Goal: Information Seeking & Learning: Learn about a topic

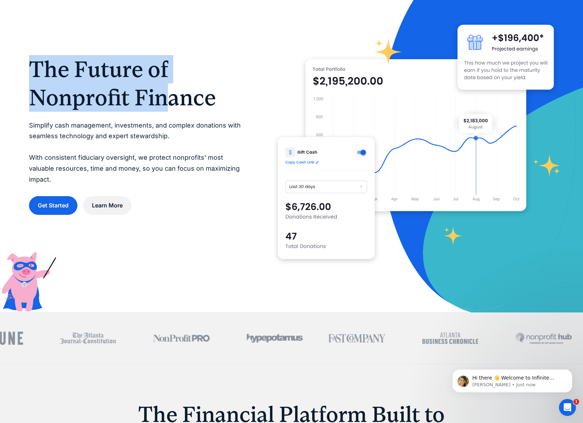
scroll to position [41, 0]
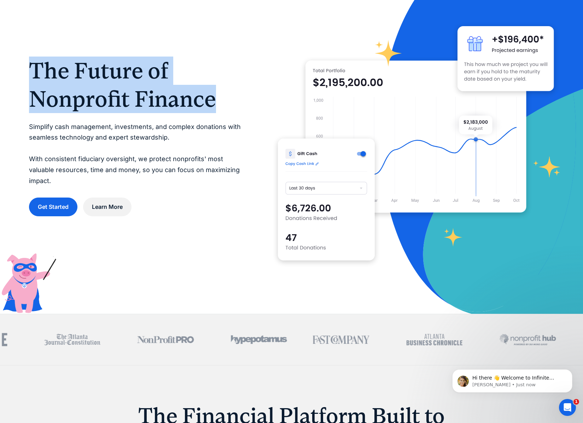
drag, startPoint x: 29, startPoint y: 75, endPoint x: 224, endPoint y: 98, distance: 196.3
click at [224, 98] on h1 "The Future of Nonprofit Finance" at bounding box center [139, 85] width 221 height 57
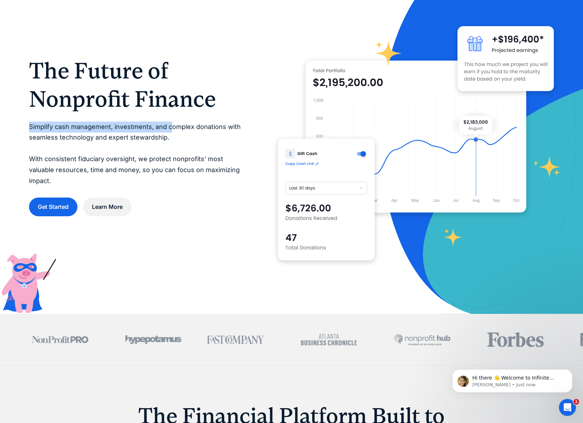
drag, startPoint x: 29, startPoint y: 132, endPoint x: 170, endPoint y: 130, distance: 140.8
click at [170, 130] on p "Simplify cash management, investments, and complex donations with seamless tech…" at bounding box center [139, 154] width 221 height 65
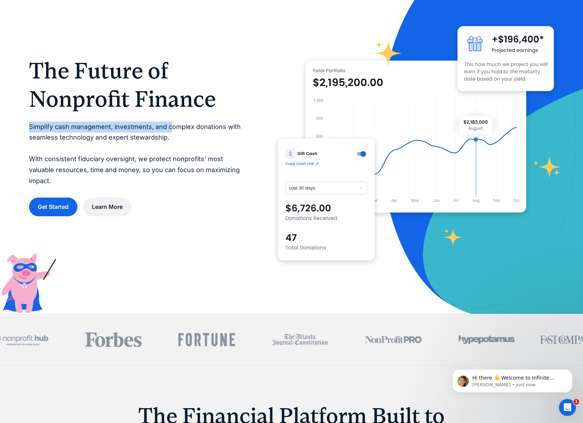
click at [144, 137] on p "Simplify cash management, investments, and complex donations with seamless tech…" at bounding box center [139, 154] width 221 height 65
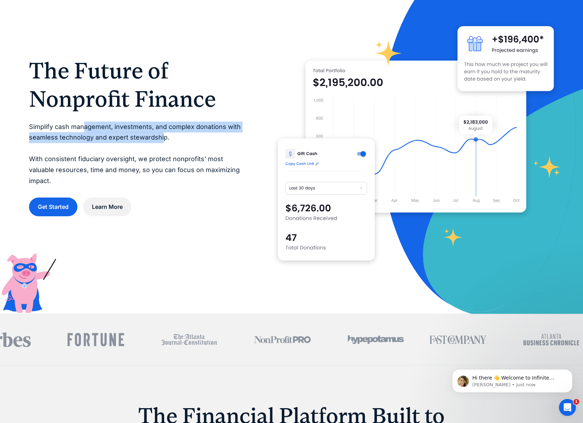
drag, startPoint x: 83, startPoint y: 132, endPoint x: 161, endPoint y: 140, distance: 78.2
click at [161, 140] on p "Simplify cash management, investments, and complex donations with seamless tech…" at bounding box center [139, 154] width 221 height 65
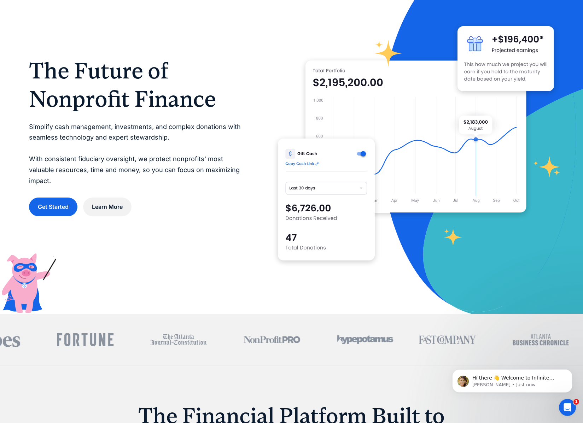
click at [168, 143] on p "Simplify cash management, investments, and complex donations with seamless tech…" at bounding box center [139, 154] width 221 height 65
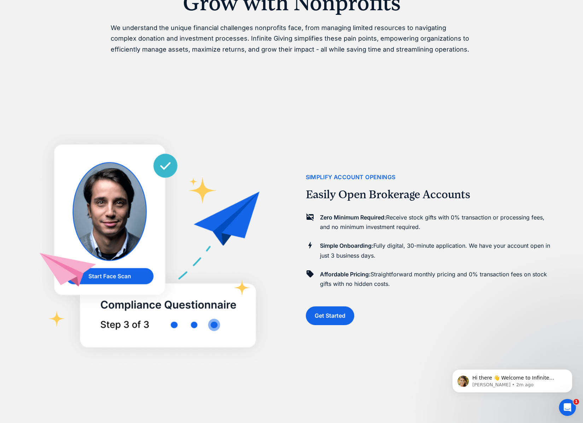
scroll to position [476, 0]
drag, startPoint x: 319, startPoint y: 216, endPoint x: 345, endPoint y: 218, distance: 26.2
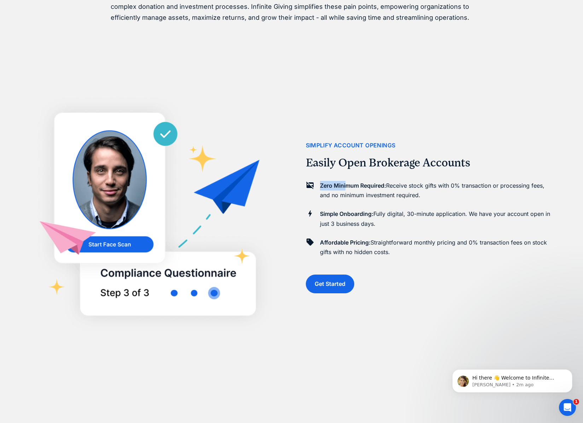
scroll to position [509, 0]
click at [476, 187] on p "Zero Minimum Required: Receive stock gifts with 0% transaction or processing fe…" at bounding box center [437, 190] width 234 height 19
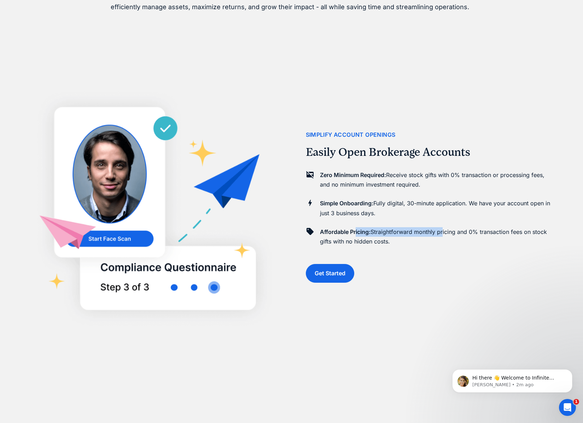
drag, startPoint x: 356, startPoint y: 241, endPoint x: 444, endPoint y: 237, distance: 88.2
click at [444, 237] on p "Affordable Pricing: Straightforward monthly pricing and 0% transaction fees on …" at bounding box center [437, 236] width 234 height 19
click at [447, 243] on p "Affordable Pricing: Straightforward monthly pricing and 0% transaction fees on …" at bounding box center [437, 237] width 234 height 19
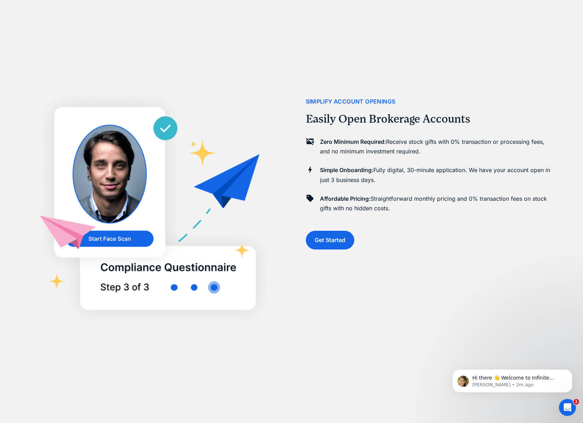
scroll to position [596, 0]
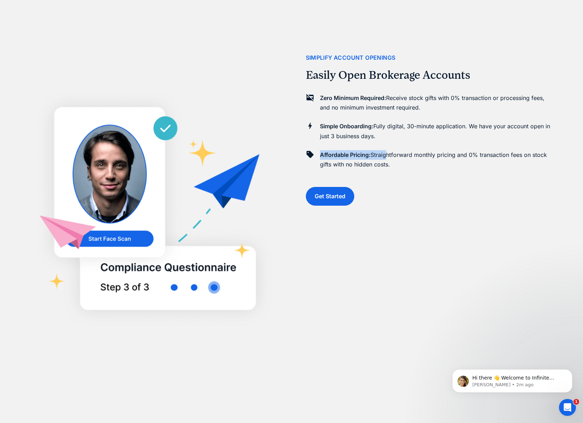
drag, startPoint x: 321, startPoint y: 155, endPoint x: 387, endPoint y: 154, distance: 65.1
click at [387, 154] on p "Affordable Pricing: Straightforward monthly pricing and 0% transaction fees on …" at bounding box center [437, 159] width 234 height 19
click at [396, 159] on p "Affordable Pricing: Straightforward monthly pricing and 0% transaction fees on …" at bounding box center [437, 159] width 234 height 19
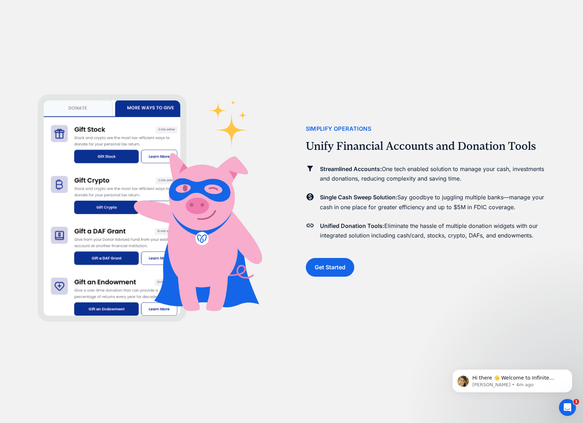
scroll to position [1369, 0]
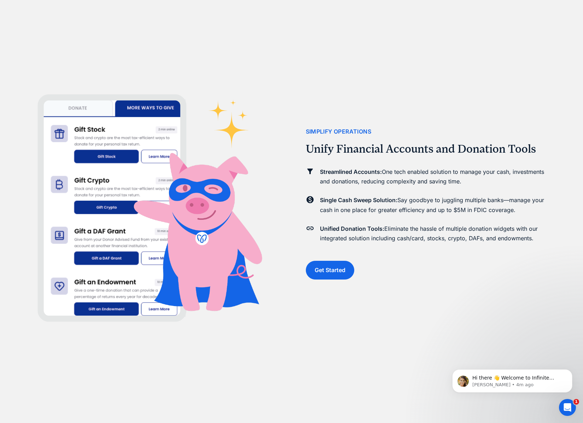
drag, startPoint x: 391, startPoint y: 170, endPoint x: 474, endPoint y: 179, distance: 83.2
click at [474, 179] on p "Streamlined Accounts: One tech enabled solution to manage your cash, investment…" at bounding box center [437, 176] width 234 height 19
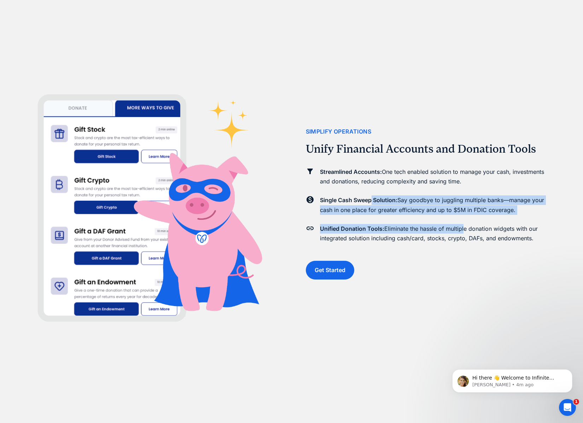
drag, startPoint x: 372, startPoint y: 201, endPoint x: 463, endPoint y: 227, distance: 94.1
click at [463, 227] on div "Streamlined Accounts: One tech enabled solution to manage your cash, investment…" at bounding box center [430, 206] width 248 height 85
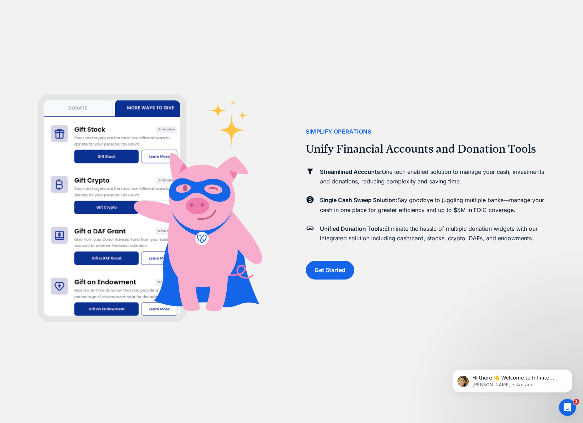
click at [483, 227] on p "Unified Donation Tools: Eliminate the hassle of multiple donation widgets with …" at bounding box center [437, 233] width 234 height 19
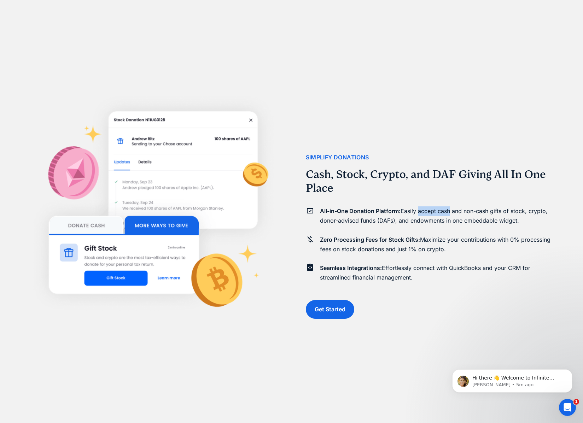
scroll to position [1760, 0]
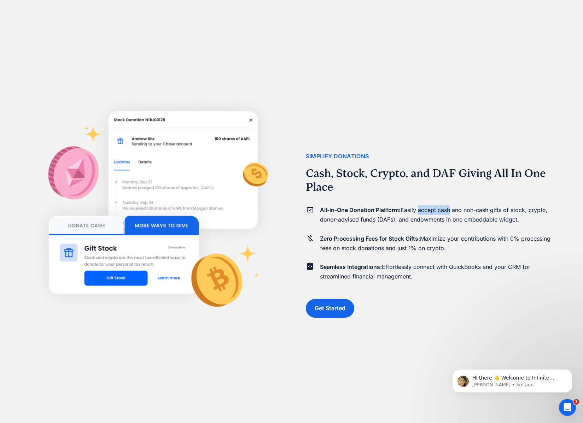
drag, startPoint x: 417, startPoint y: 216, endPoint x: 448, endPoint y: 213, distance: 30.5
click at [448, 213] on p "All-in-One Donation Platform: Easily accept cash and non-cash gifts of stock, c…" at bounding box center [437, 214] width 234 height 19
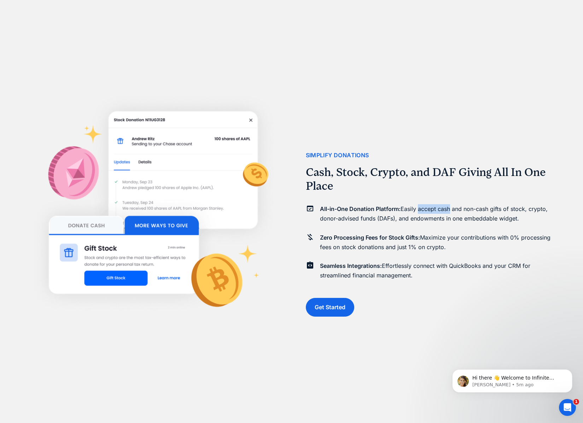
scroll to position [1763, 0]
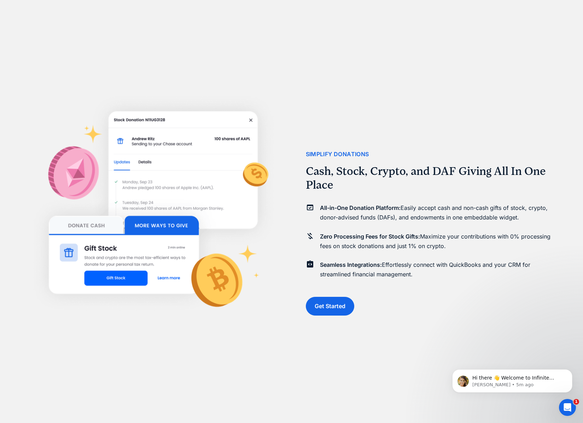
click at [321, 209] on strong "All-in-One Donation Platform:" at bounding box center [360, 207] width 81 height 7
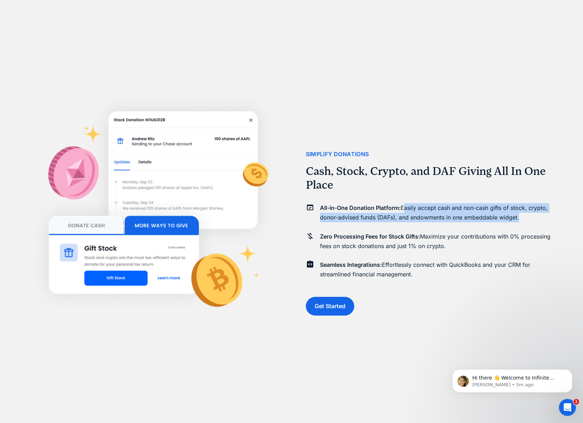
drag, startPoint x: 403, startPoint y: 208, endPoint x: 518, endPoint y: 214, distance: 115.1
click at [518, 214] on p "All-in-One Donation Platform: Easily accept cash and non-cash gifts of stock, c…" at bounding box center [437, 212] width 234 height 19
drag, startPoint x: 424, startPoint y: 211, endPoint x: 408, endPoint y: 208, distance: 16.2
click at [424, 211] on p "All-in-One Donation Platform: Easily accept cash and non-cash gifts of stock, c…" at bounding box center [437, 212] width 234 height 19
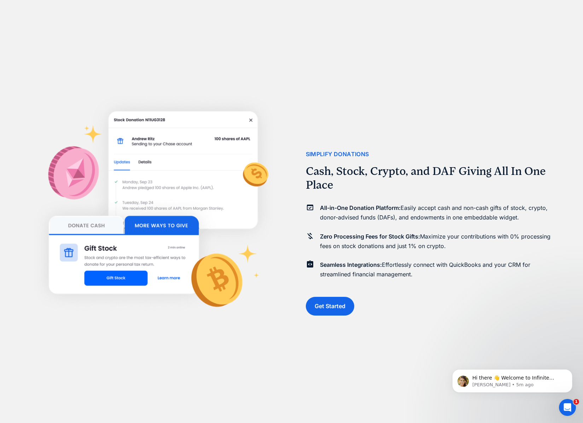
drag, startPoint x: 407, startPoint y: 209, endPoint x: 447, endPoint y: 226, distance: 43.7
click at [447, 226] on div "All-in-One Donation Platform: Easily accept cash and non-cash gifts of stock, c…" at bounding box center [430, 243] width 248 height 85
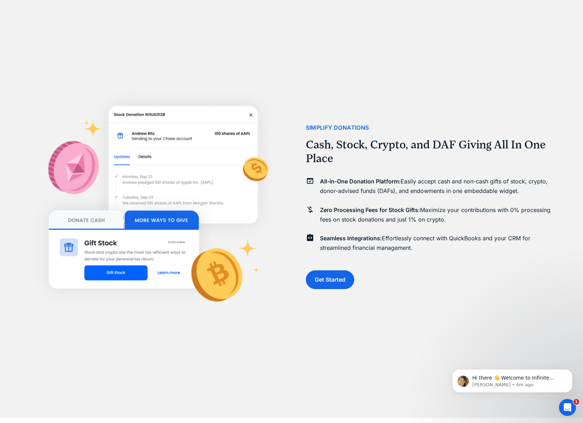
scroll to position [1788, 0]
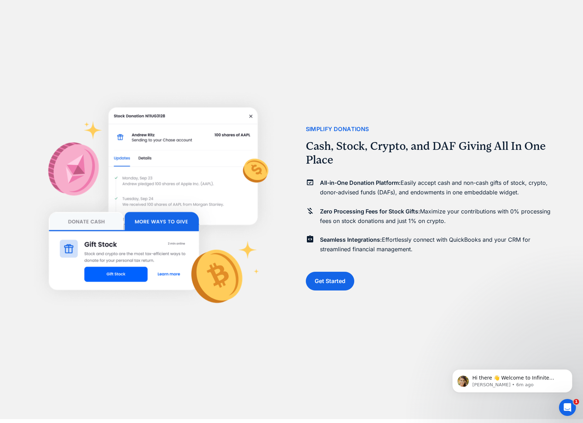
click at [445, 220] on p "Zero Processing Fees for Stock Gifts: Maximize your contributions with 0% proce…" at bounding box center [437, 216] width 234 height 19
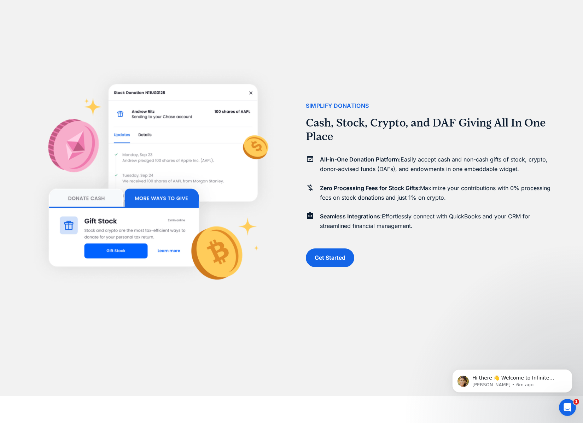
scroll to position [1812, 0]
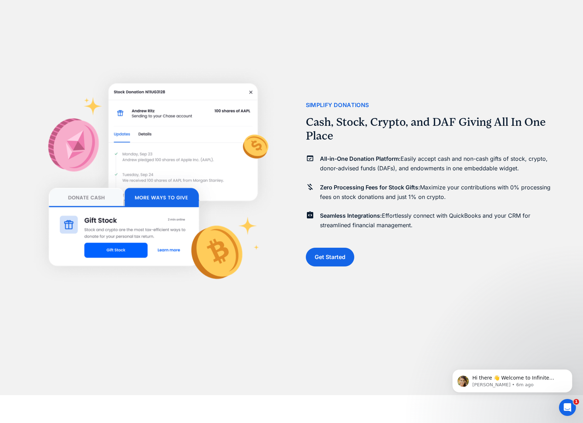
drag, startPoint x: 356, startPoint y: 187, endPoint x: 424, endPoint y: 227, distance: 78.8
click at [424, 227] on div "All-in-One Donation Platform: Easily accept cash and non-cash gifts of stock, c…" at bounding box center [430, 193] width 248 height 85
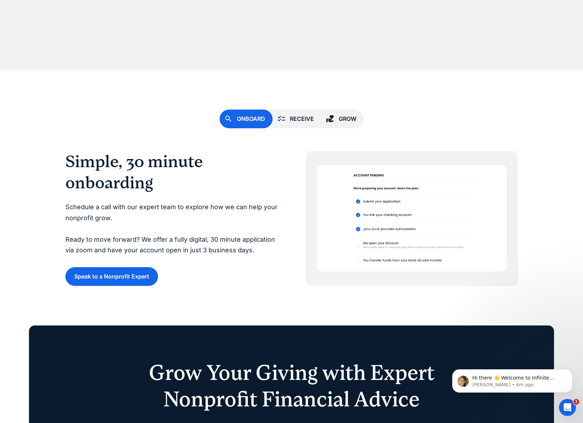
scroll to position [2138, 0]
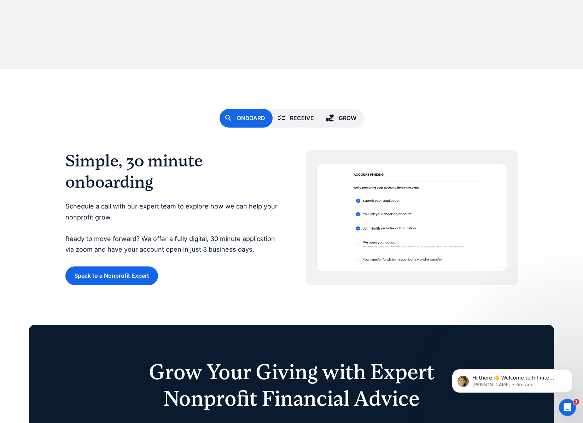
click at [295, 121] on div "Receive" at bounding box center [302, 119] width 24 height 10
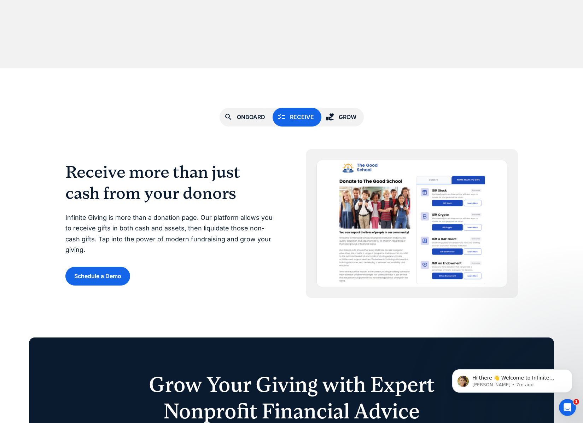
scroll to position [2138, 0]
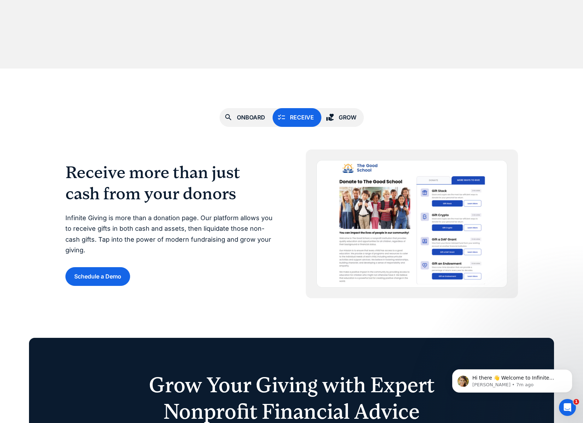
click at [346, 117] on div "Grow" at bounding box center [348, 118] width 18 height 10
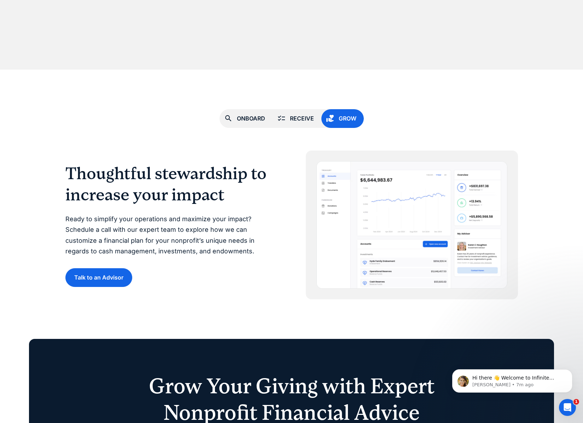
click at [309, 109] on div "Onboard Receive Grow Simple, 30 minute onboarding Schedule a call with our expe…" at bounding box center [291, 185] width 453 height 230
click at [309, 113] on link "Receive" at bounding box center [297, 119] width 49 height 19
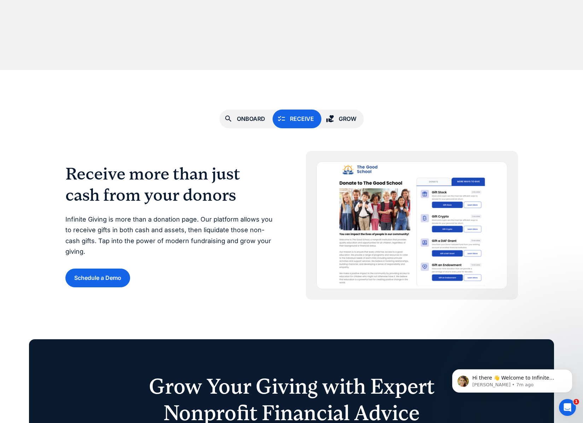
click at [353, 114] on div "Grow" at bounding box center [348, 119] width 18 height 10
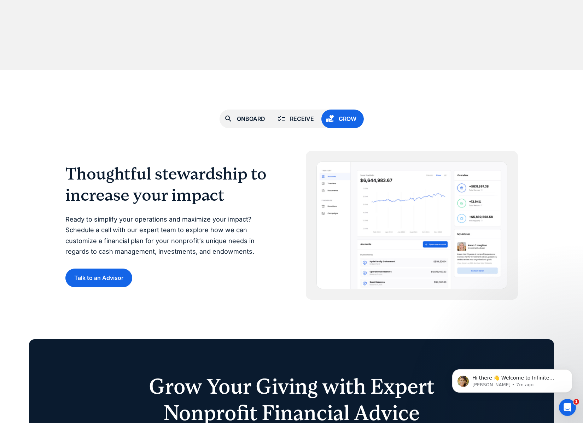
click at [313, 119] on div "Receive" at bounding box center [302, 119] width 24 height 10
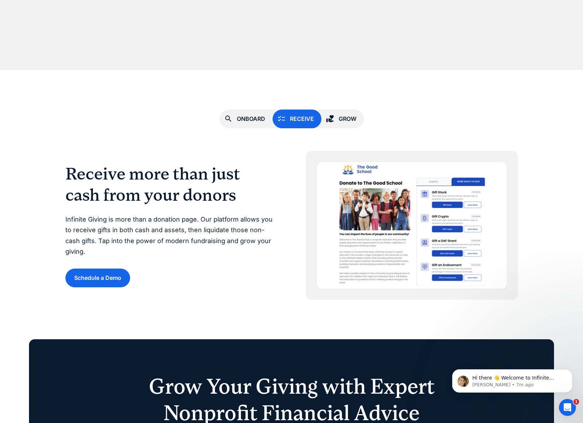
click at [342, 121] on div "Grow" at bounding box center [348, 119] width 18 height 10
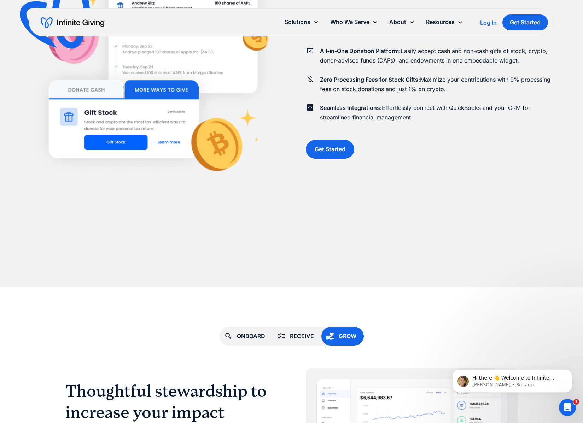
scroll to position [1813, 0]
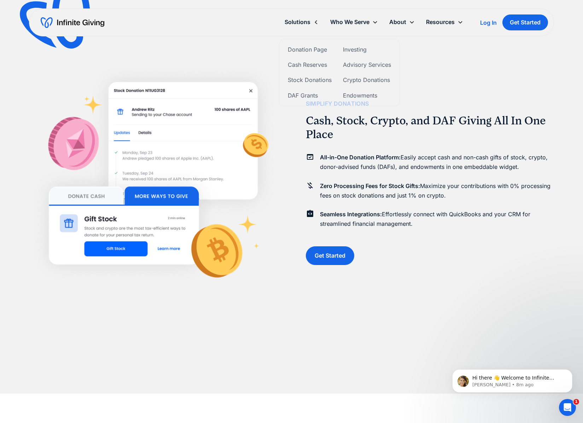
click at [301, 20] on div "Solutions" at bounding box center [298, 22] width 26 height 10
click at [302, 23] on div "Solutions" at bounding box center [298, 22] width 26 height 10
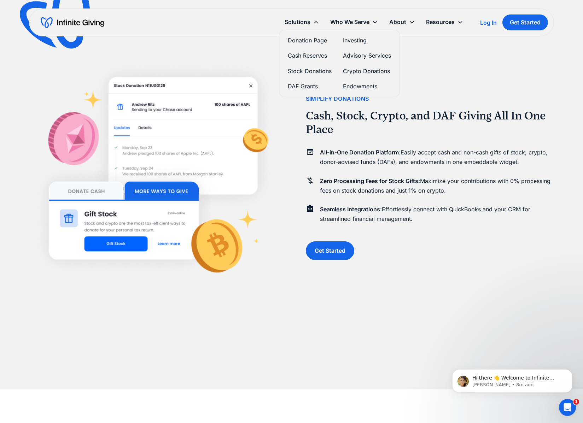
scroll to position [1818, 0]
click at [306, 54] on link "Cash Reserves" at bounding box center [310, 56] width 44 height 10
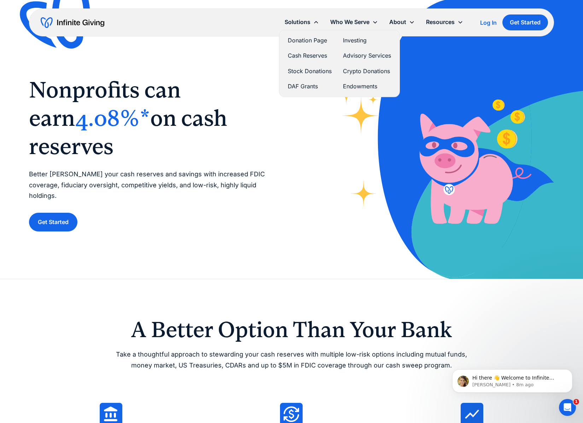
drag, startPoint x: 295, startPoint y: 17, endPoint x: 298, endPoint y: 32, distance: 16.0
click at [295, 17] on div "Solutions" at bounding box center [302, 21] width 46 height 15
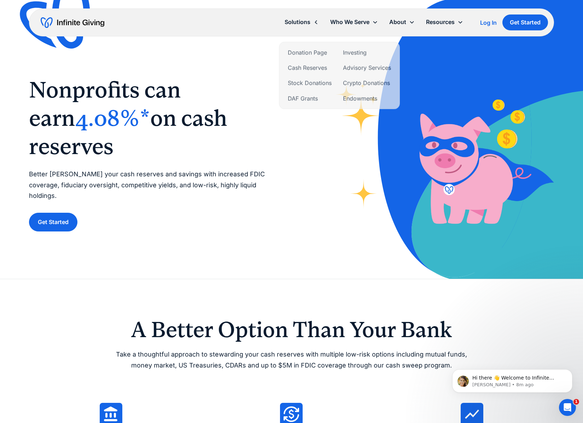
click at [301, 25] on div "Solutions" at bounding box center [298, 22] width 26 height 10
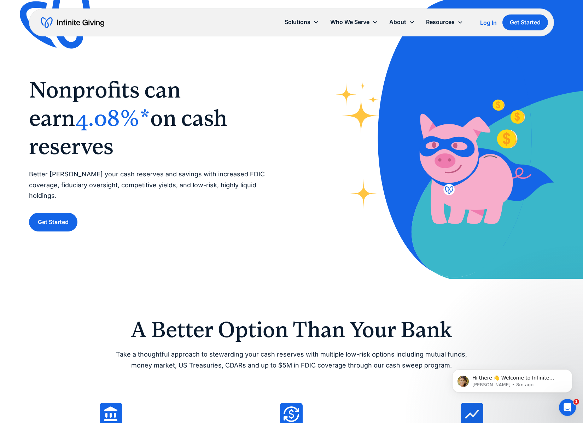
click at [301, 25] on div "Solutions" at bounding box center [298, 22] width 26 height 10
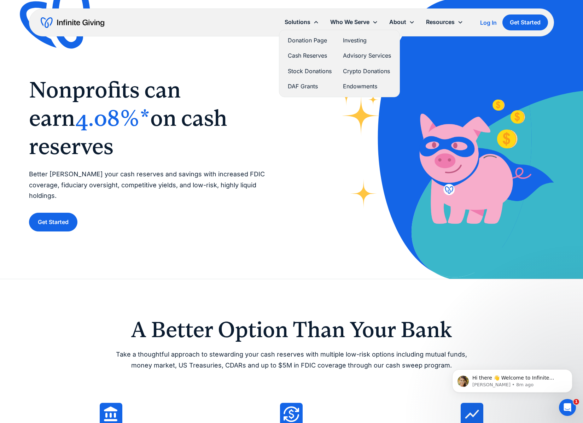
click at [298, 70] on link "Stock Donations" at bounding box center [310, 71] width 44 height 10
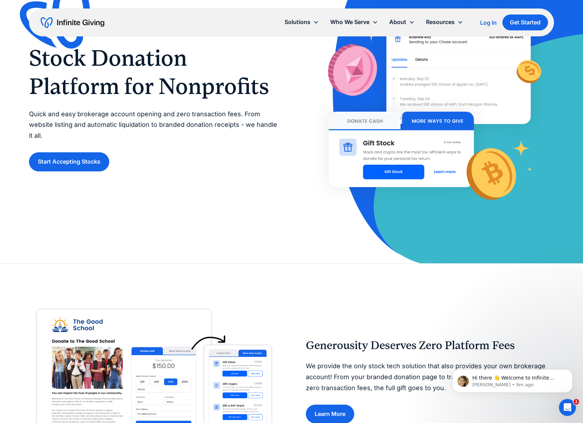
scroll to position [74, 0]
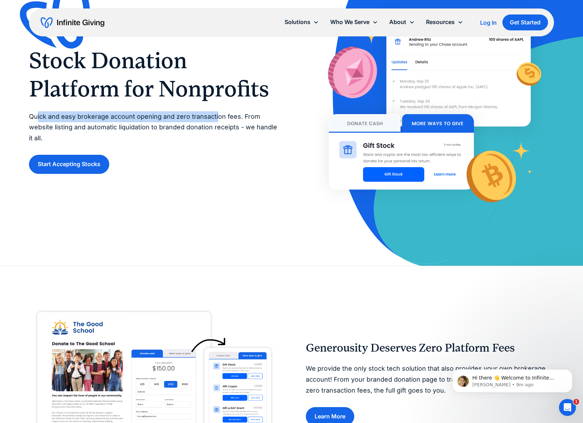
drag, startPoint x: 37, startPoint y: 118, endPoint x: 218, endPoint y: 121, distance: 180.4
click at [218, 121] on p "Quick and easy brokerage account opening and zero transaction fees. From websit…" at bounding box center [153, 127] width 248 height 33
drag, startPoint x: 219, startPoint y: 143, endPoint x: 209, endPoint y: 145, distance: 10.1
click at [219, 143] on p "Quick and easy brokerage account opening and zero transaction fees. From websit…" at bounding box center [153, 127] width 248 height 33
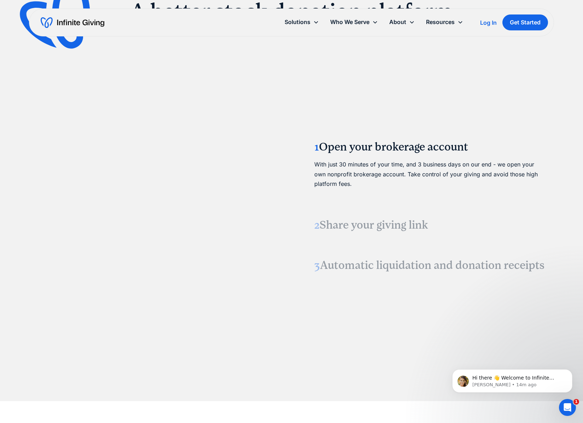
scroll to position [886, 0]
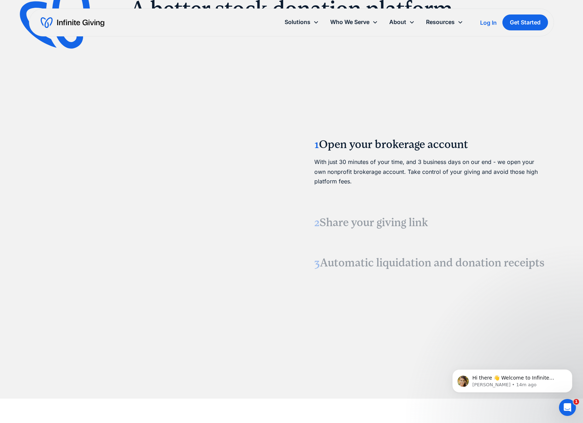
click at [365, 217] on h3 "2 Share your giving link" at bounding box center [429, 222] width 231 height 15
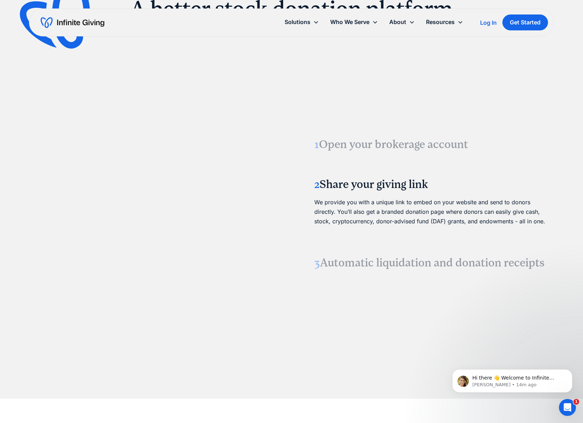
click at [363, 142] on h3 "1 Open your brokerage account" at bounding box center [429, 144] width 231 height 15
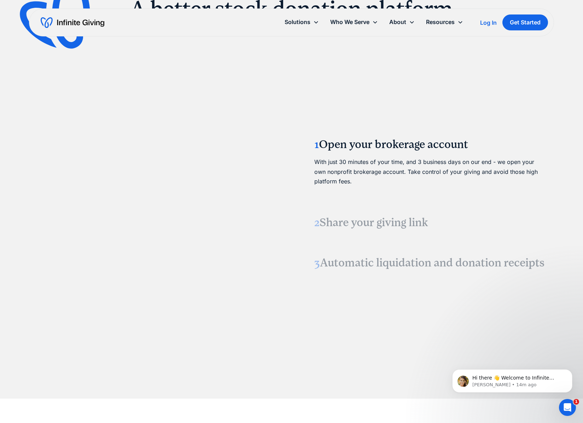
scroll to position [907, 0]
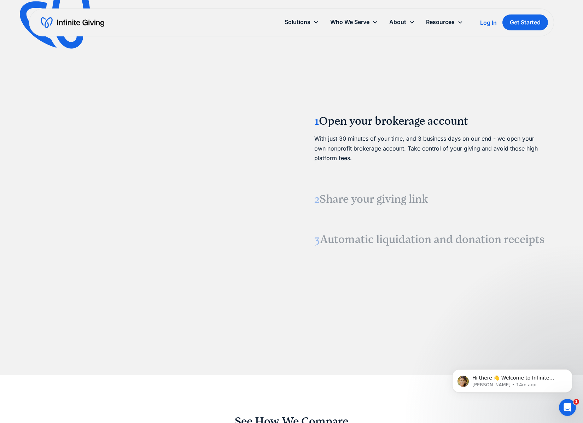
click at [357, 194] on h3 "2 Share your giving link" at bounding box center [429, 199] width 231 height 15
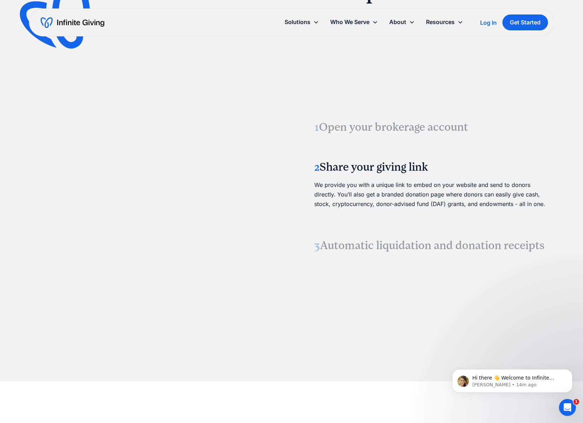
scroll to position [923, 0]
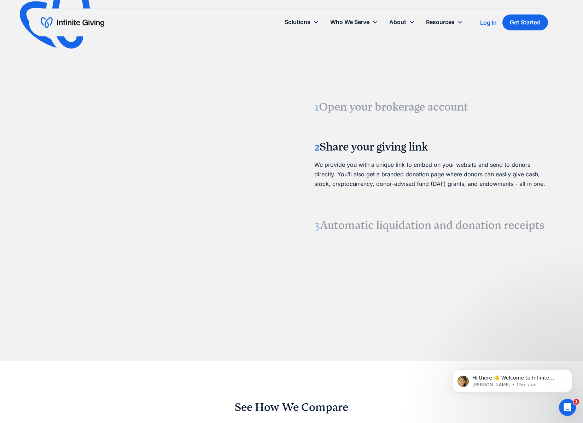
click at [346, 220] on h3 "3 Automatic liquidation and donation receipts" at bounding box center [429, 225] width 231 height 15
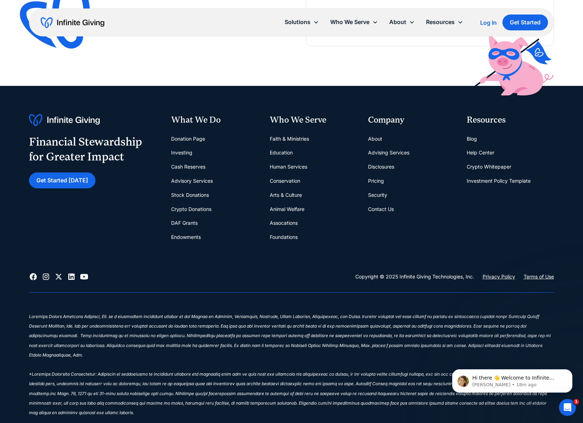
scroll to position [1993, 0]
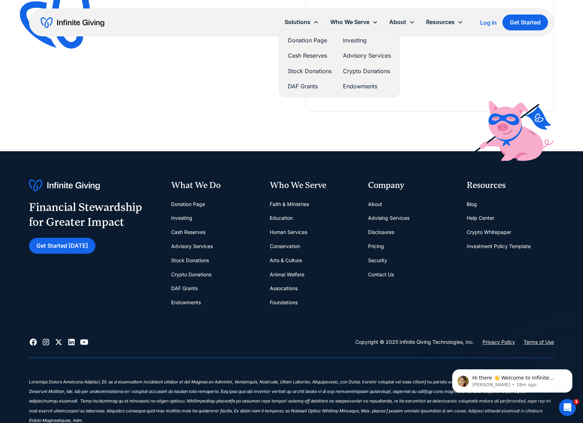
click at [364, 70] on link "Crypto Donations" at bounding box center [367, 71] width 48 height 10
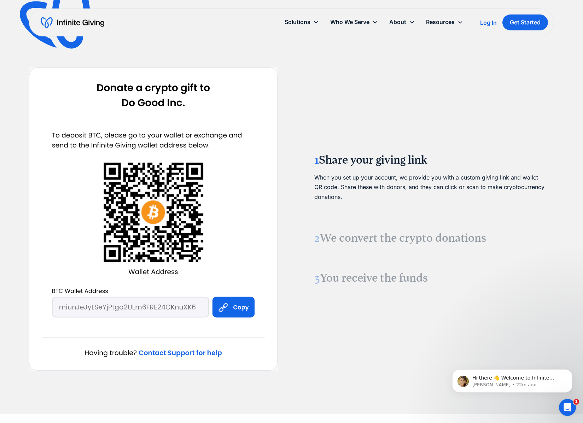
scroll to position [712, 0]
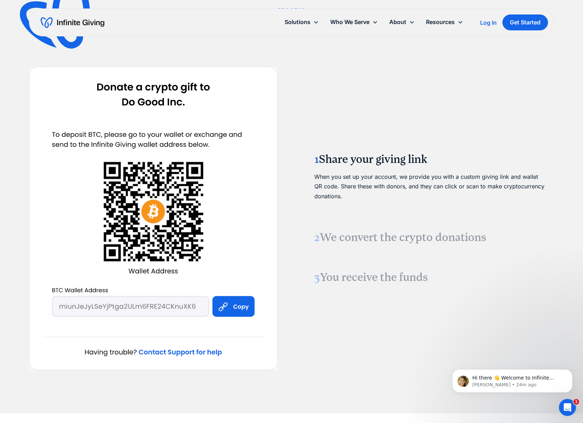
click at [357, 241] on h3 "2 We convert the crypto donations" at bounding box center [429, 237] width 231 height 15
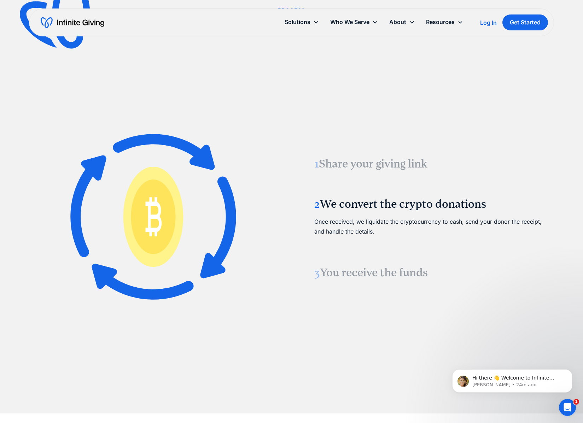
click at [356, 270] on h3 "3 You receive the funds" at bounding box center [429, 273] width 231 height 15
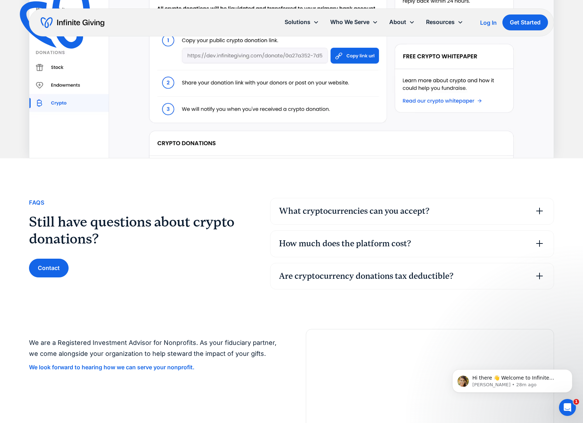
scroll to position [1553, 0]
click at [540, 214] on icon at bounding box center [539, 210] width 11 height 11
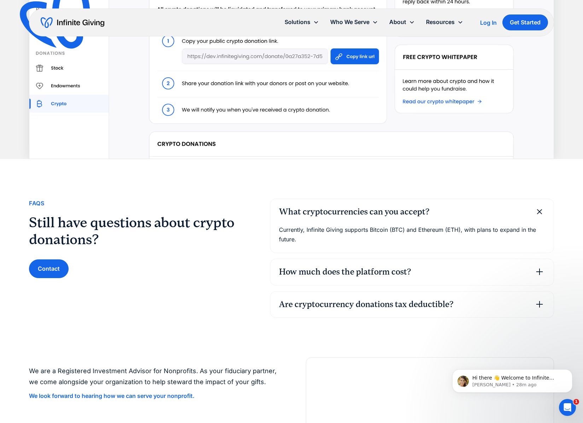
scroll to position [1549, 0]
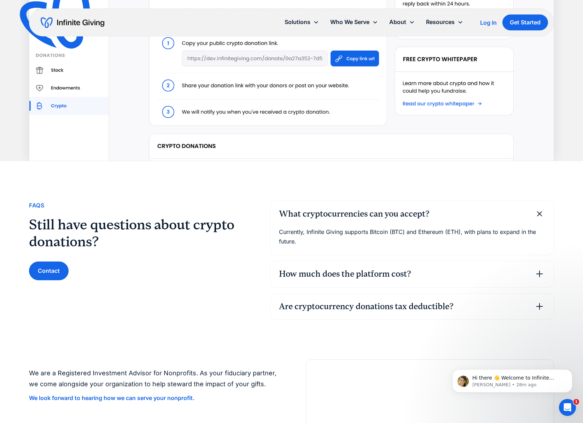
click at [543, 277] on icon at bounding box center [539, 273] width 11 height 11
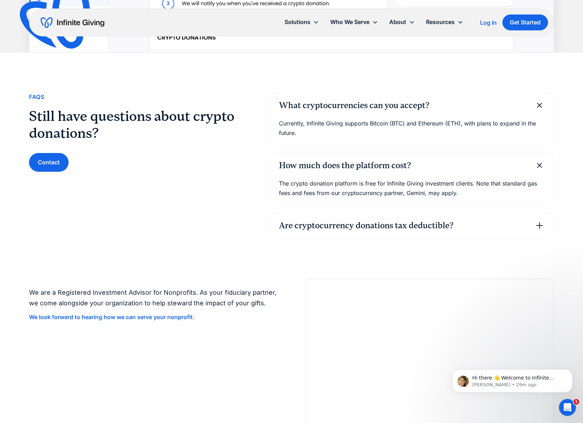
scroll to position [1695, 0]
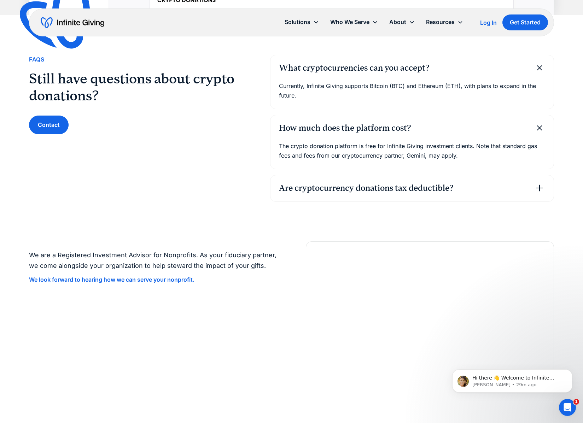
drag, startPoint x: 462, startPoint y: 166, endPoint x: 463, endPoint y: 172, distance: 6.1
click at [462, 166] on div "The crypto donation platform is free for Infinite Giving investment clients. No…" at bounding box center [412, 155] width 283 height 28
click at [465, 185] on div "Are cryptocurrency donations tax deductible?" at bounding box center [412, 188] width 283 height 26
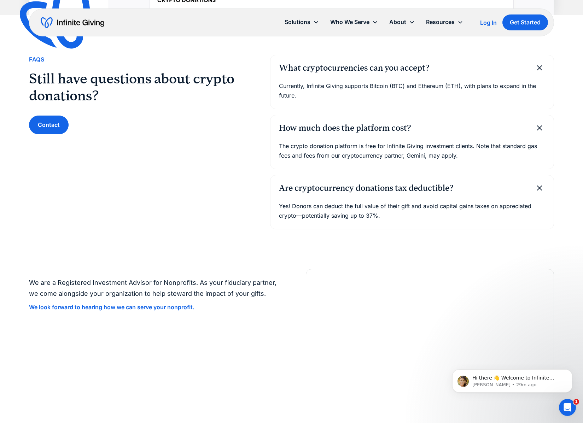
click at [465, 185] on div "Are cryptocurrency donations tax deductible?" at bounding box center [412, 188] width 283 height 26
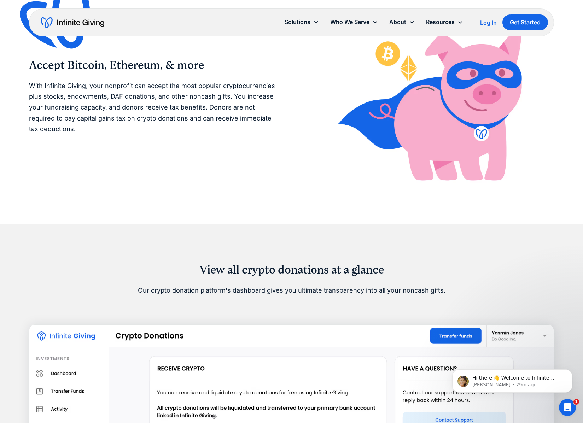
scroll to position [1109, 0]
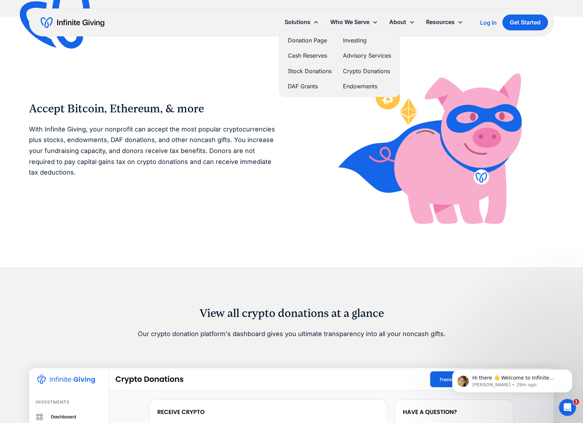
click at [293, 17] on div "Solutions" at bounding box center [302, 21] width 46 height 15
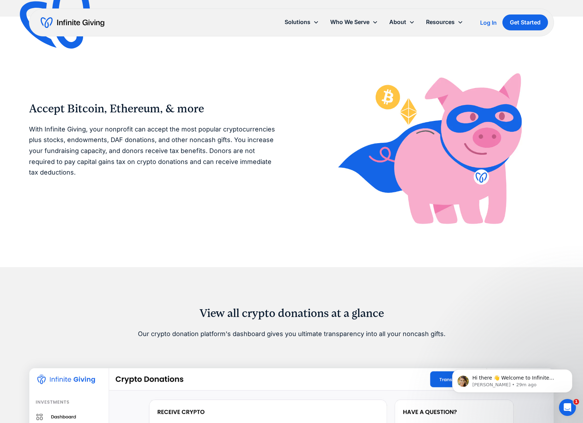
click at [299, 22] on div "Solutions" at bounding box center [298, 22] width 26 height 10
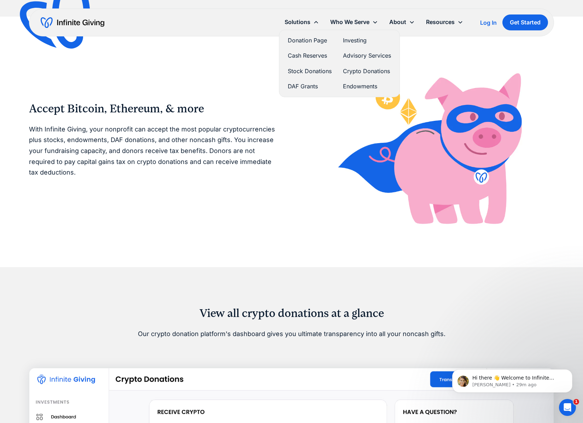
click at [306, 88] on link "DAF Grants" at bounding box center [310, 87] width 44 height 10
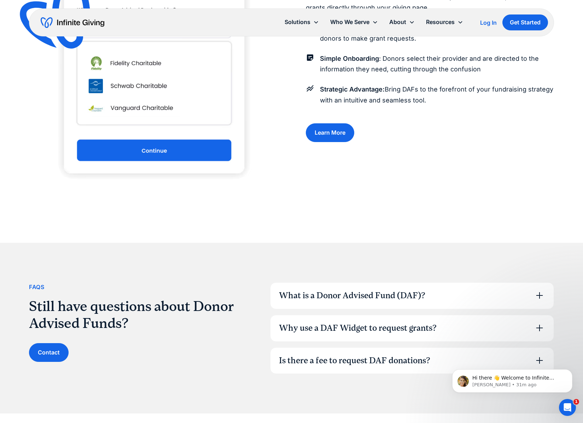
scroll to position [882, 0]
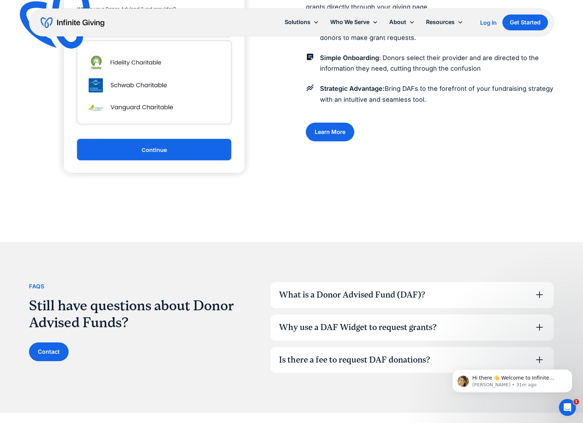
click at [404, 328] on div "Why use a DAF Widget to request grants?" at bounding box center [358, 328] width 158 height 12
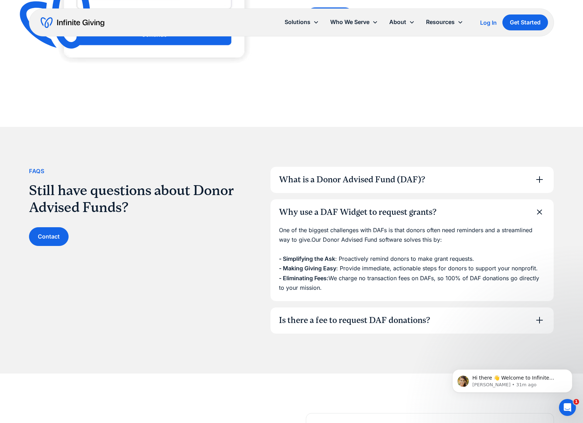
scroll to position [998, 0]
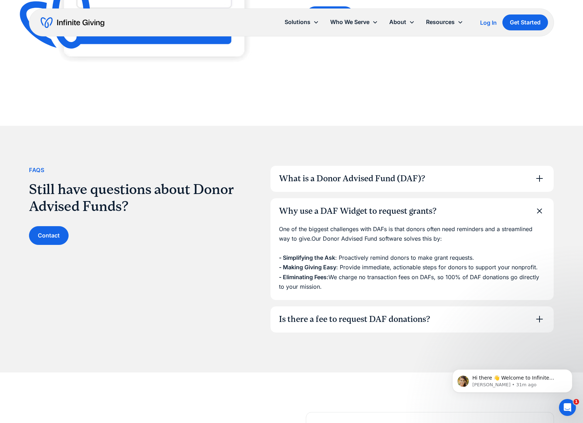
click at [395, 319] on div "Is there a fee to request DAF donations?" at bounding box center [354, 320] width 151 height 12
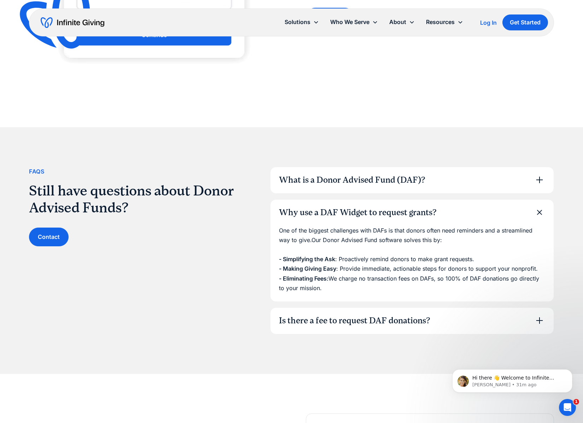
scroll to position [996, 0]
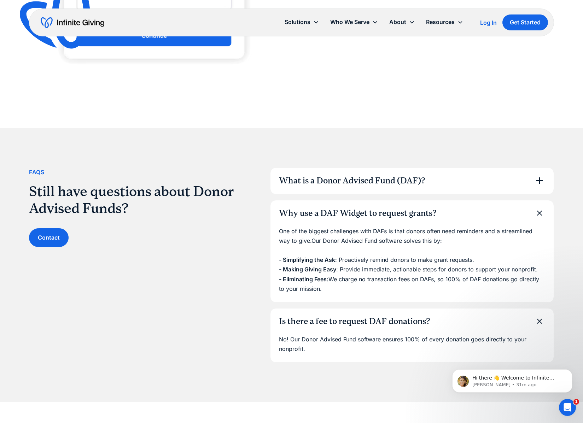
click at [385, 188] on div "What is a Donor Advised Fund (DAF)?" at bounding box center [412, 181] width 283 height 26
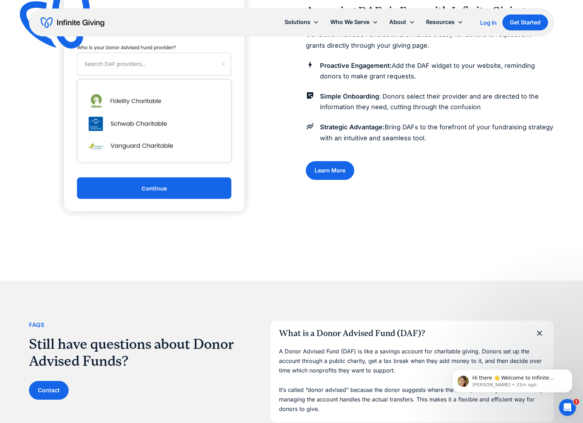
scroll to position [836, 0]
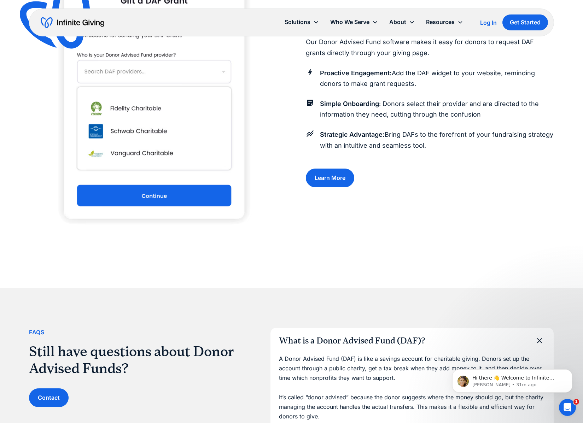
click at [322, 186] on link "Learn More" at bounding box center [330, 178] width 48 height 19
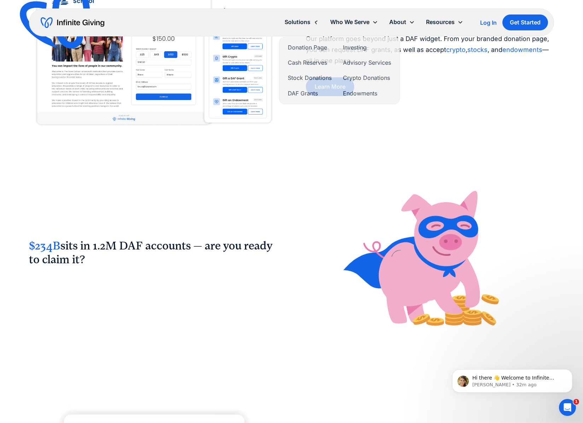
click at [297, 25] on div "Solutions" at bounding box center [298, 22] width 26 height 10
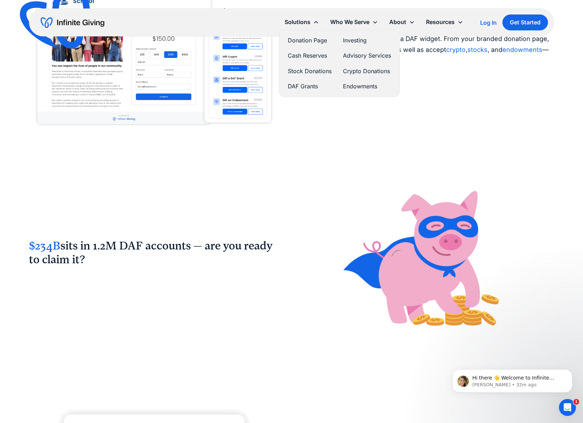
click at [320, 44] on link "Donation Page" at bounding box center [310, 41] width 44 height 10
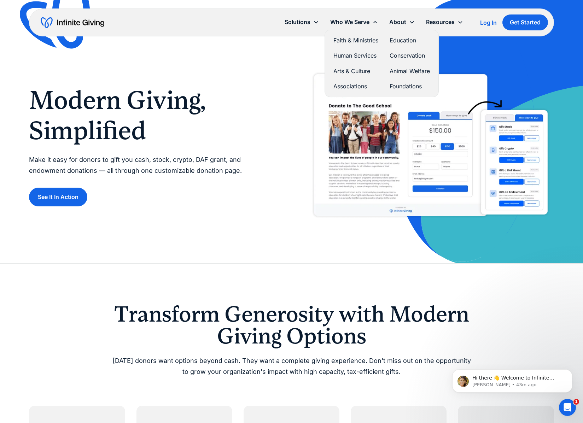
click at [352, 39] on link "Faith & Ministries" at bounding box center [355, 41] width 45 height 10
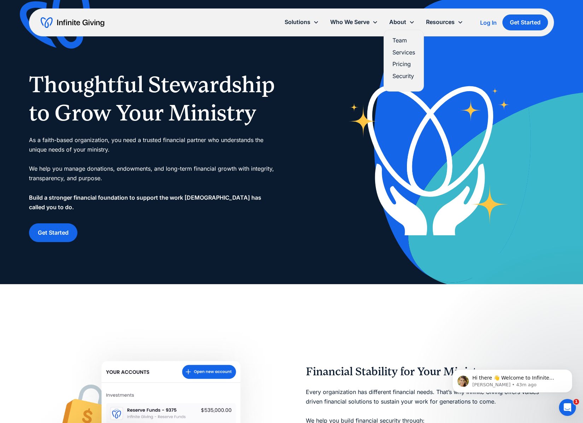
click at [396, 64] on link "Pricing" at bounding box center [404, 64] width 23 height 10
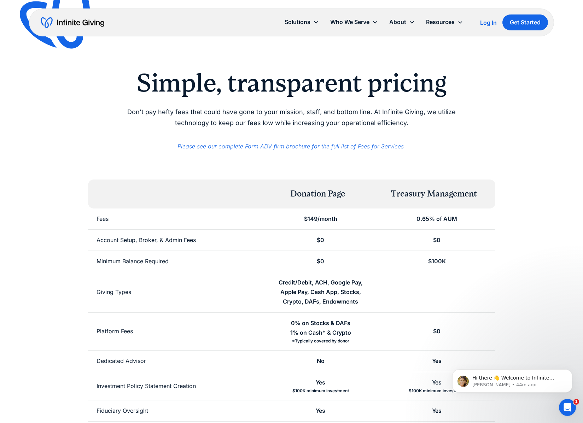
scroll to position [0, 0]
click at [401, 39] on link "Team" at bounding box center [404, 41] width 23 height 10
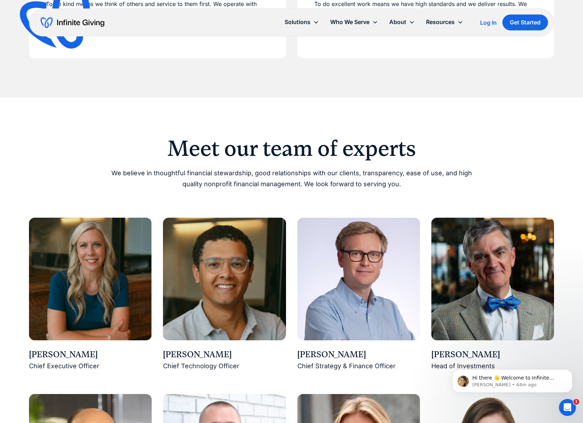
scroll to position [411, 0]
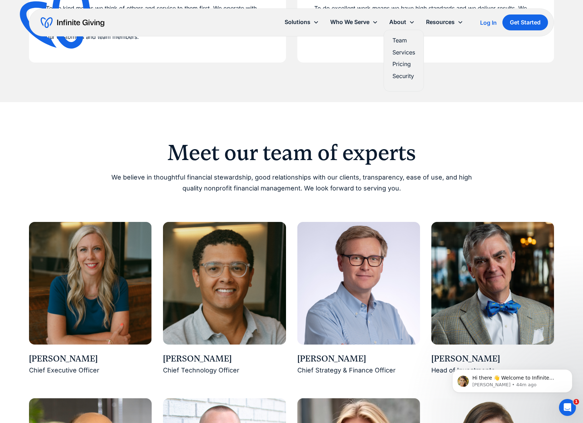
click at [397, 65] on link "Pricing" at bounding box center [404, 64] width 23 height 10
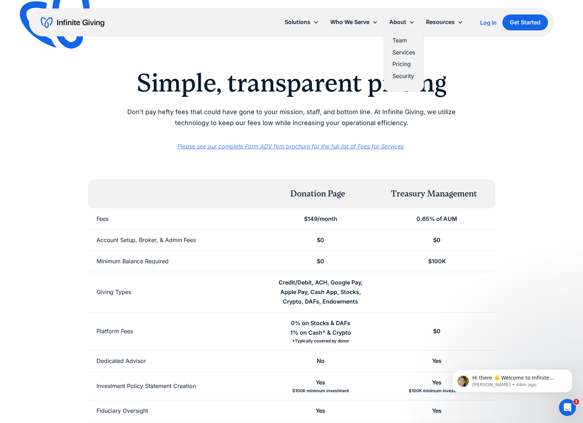
click at [400, 74] on link "Security" at bounding box center [404, 76] width 23 height 10
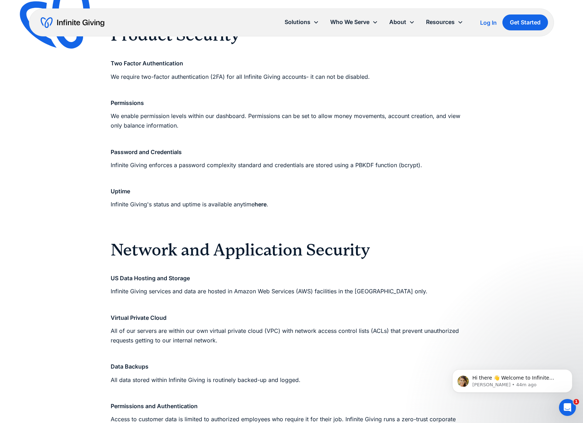
scroll to position [351, 0]
click at [262, 204] on strong "here" at bounding box center [261, 204] width 12 height 7
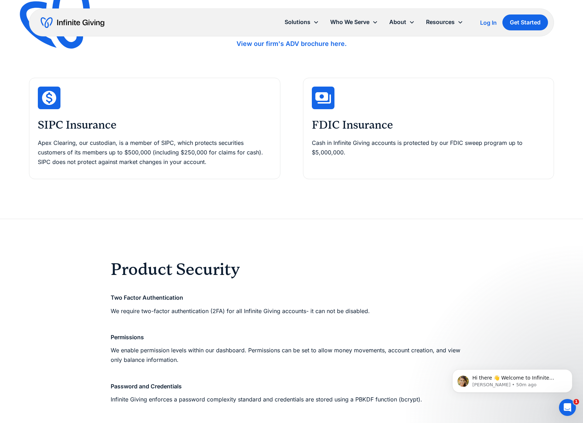
scroll to position [0, 0]
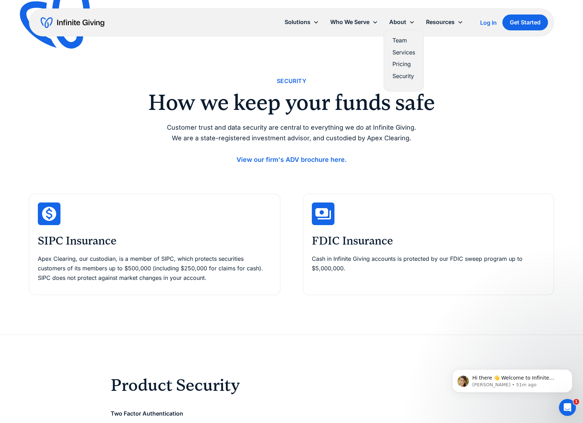
click at [401, 62] on link "Pricing" at bounding box center [404, 64] width 23 height 10
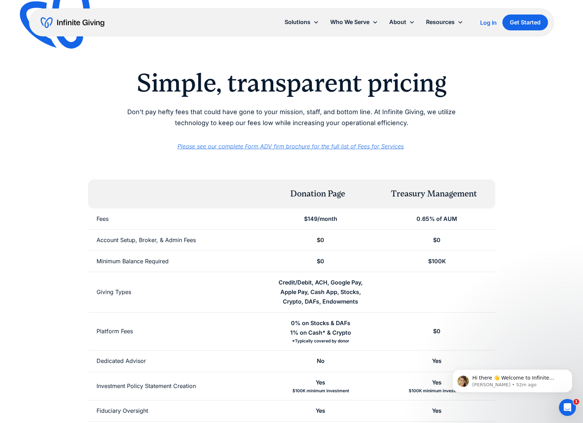
click at [309, 147] on em "Please see our complete Form ADV firm brochure for the full list of Fees for Se…" at bounding box center [291, 146] width 226 height 7
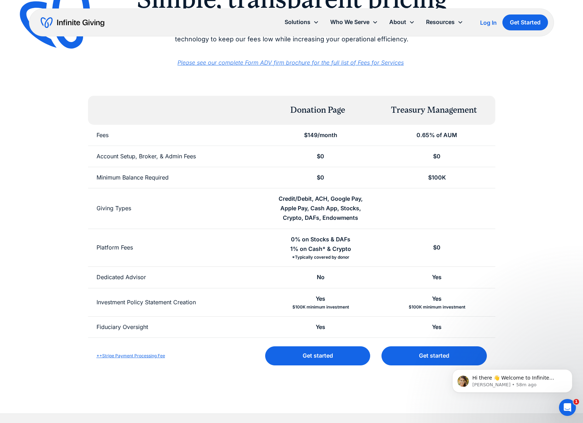
scroll to position [115, 0]
